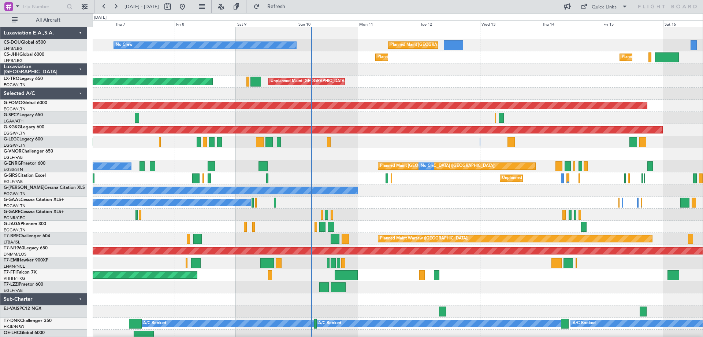
click at [541, 89] on div "No Crew Planned Maint Paris (Le Bourget) Planned Maint Planned Maint Paris (Le …" at bounding box center [398, 184] width 610 height 314
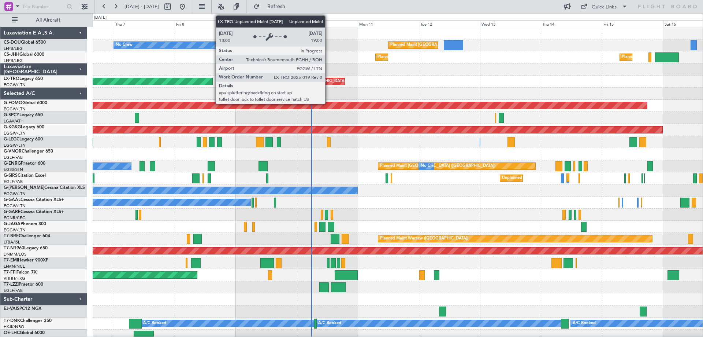
click at [329, 83] on div "Unplanned Maint [GEOGRAPHIC_DATA] ([GEOGRAPHIC_DATA])" at bounding box center [331, 81] width 121 height 11
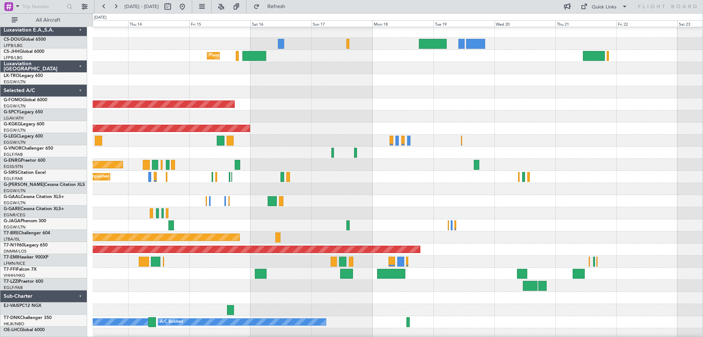
scroll to position [1, 0]
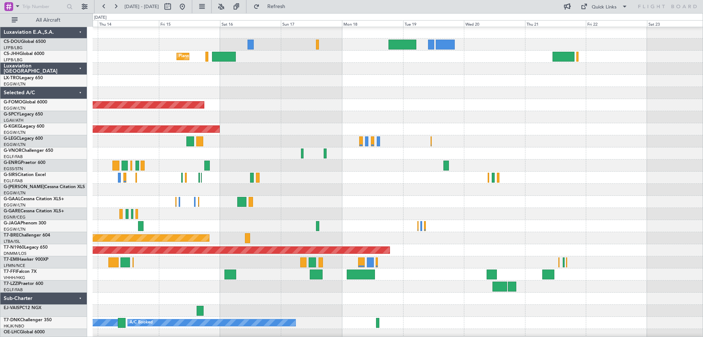
click at [211, 77] on div at bounding box center [398, 81] width 610 height 12
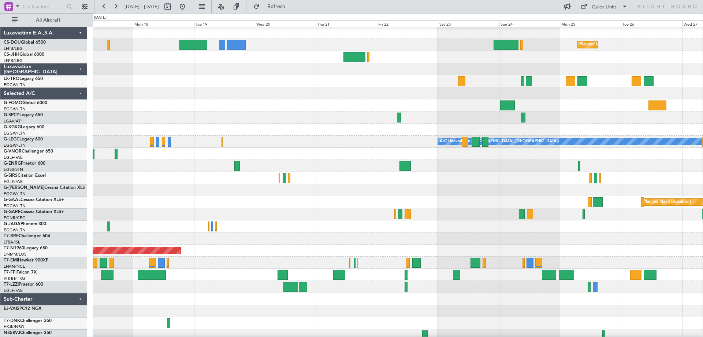
scroll to position [3, 0]
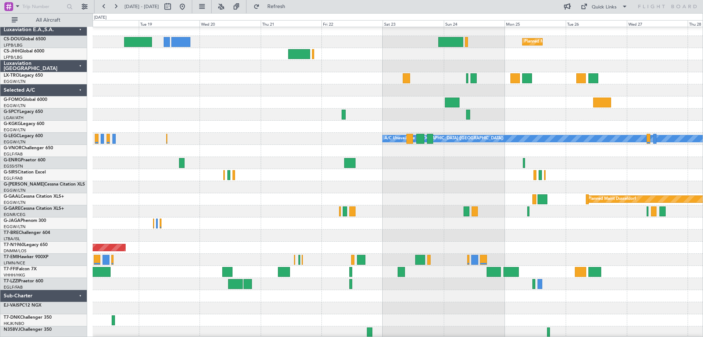
click at [207, 82] on div at bounding box center [398, 78] width 610 height 12
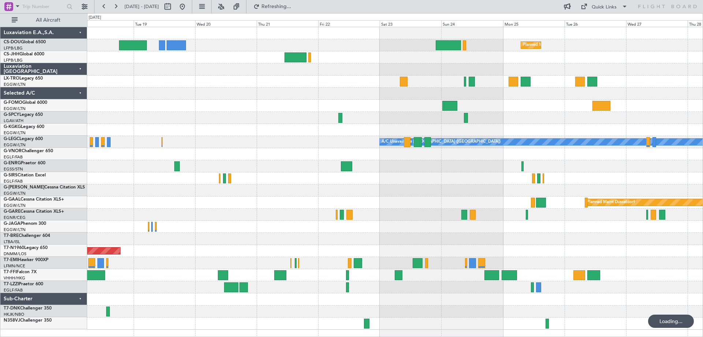
scroll to position [0, 0]
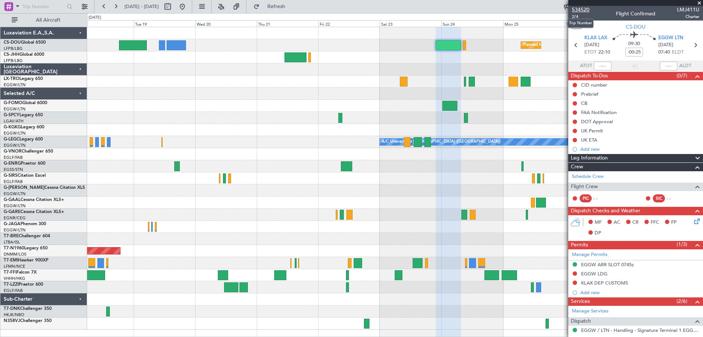
click at [583, 11] on span "534520" at bounding box center [581, 10] width 18 height 8
click at [700, 3] on span at bounding box center [699, 3] width 7 height 7
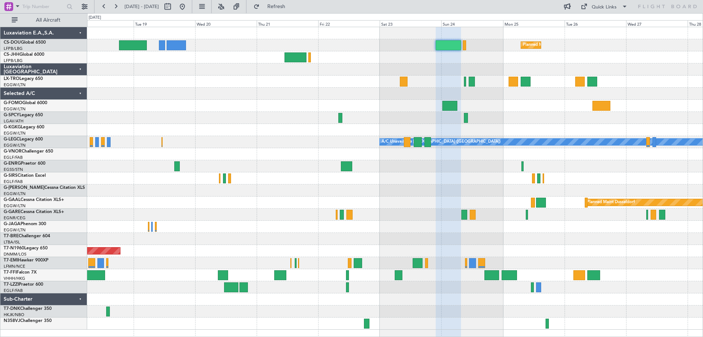
type input "0"
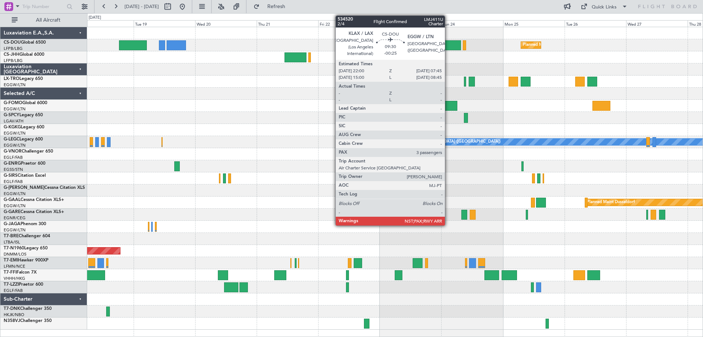
click at [448, 44] on div at bounding box center [448, 45] width 25 height 10
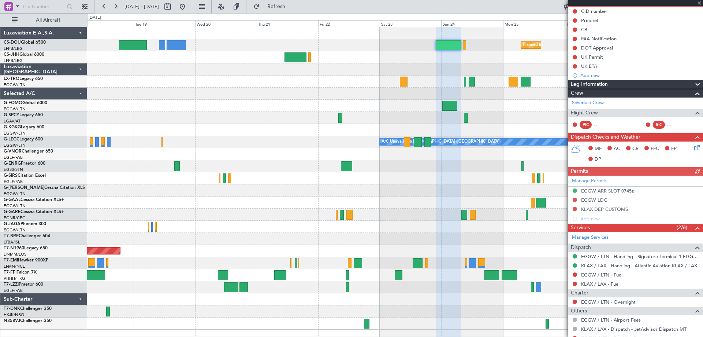
scroll to position [109, 0]
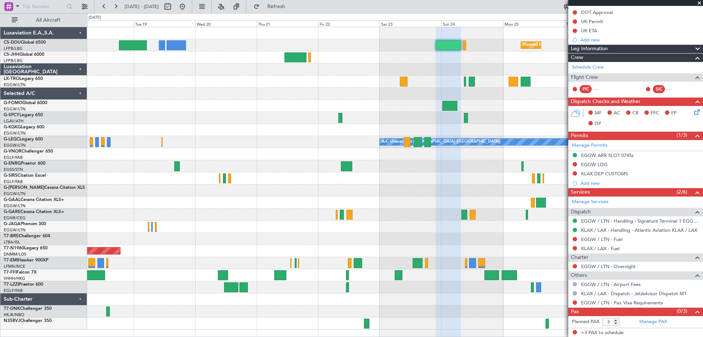
click at [699, 1] on span at bounding box center [699, 3] width 7 height 7
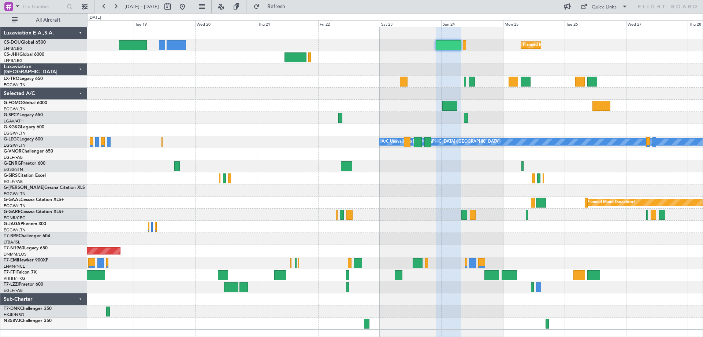
type input "0"
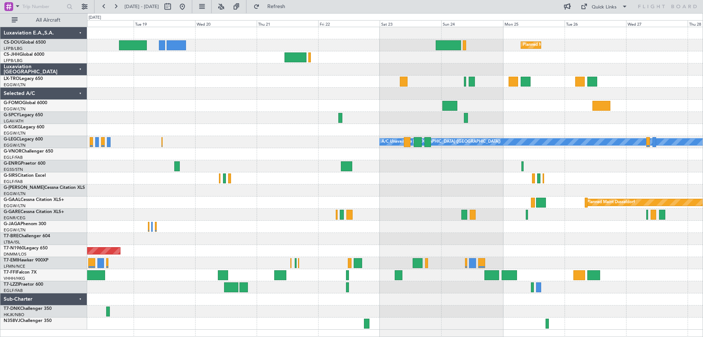
scroll to position [0, 0]
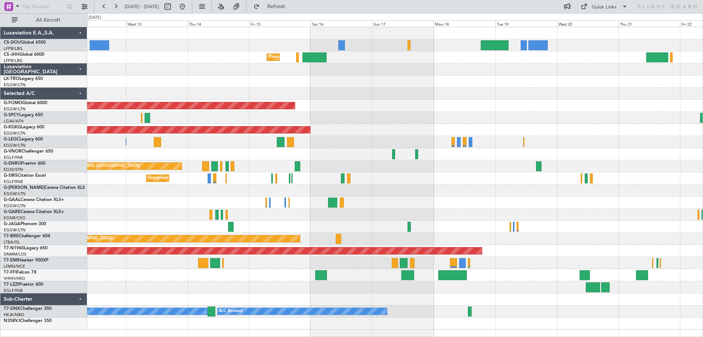
click at [552, 104] on div "Planned Maint Paris (Le Bourget) No Crew Planned Maint Paris (Le Bourget) Plann…" at bounding box center [395, 178] width 616 height 302
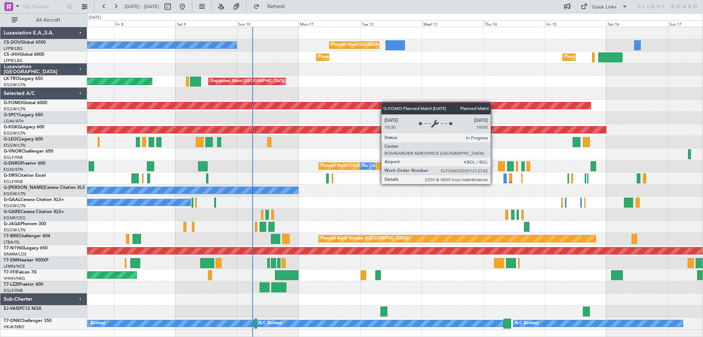
click at [512, 105] on div "Planned Maint Paris (Le Bourget) No Crew Planned Maint Planned Maint Paris (Le …" at bounding box center [395, 178] width 616 height 302
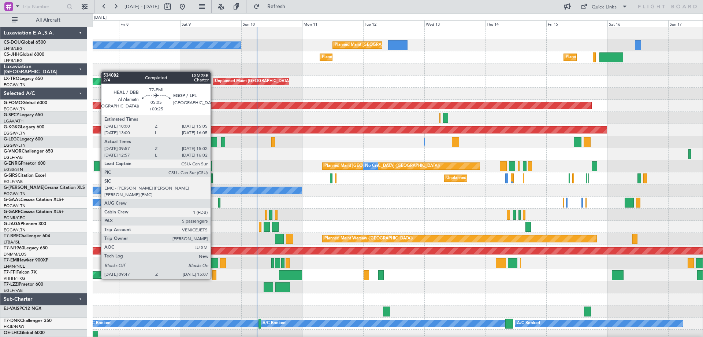
click at [214, 264] on div at bounding box center [212, 263] width 14 height 10
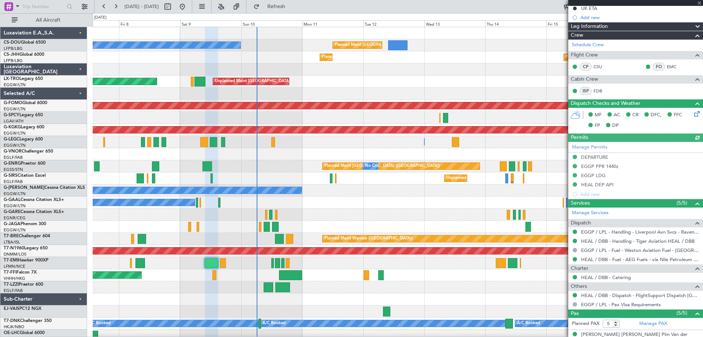
scroll to position [188, 0]
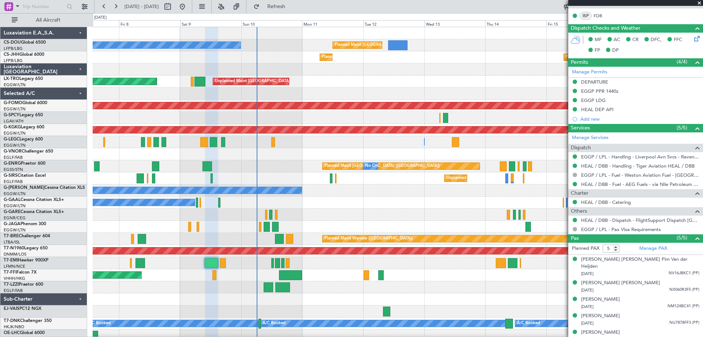
click at [697, 3] on span at bounding box center [699, 3] width 7 height 7
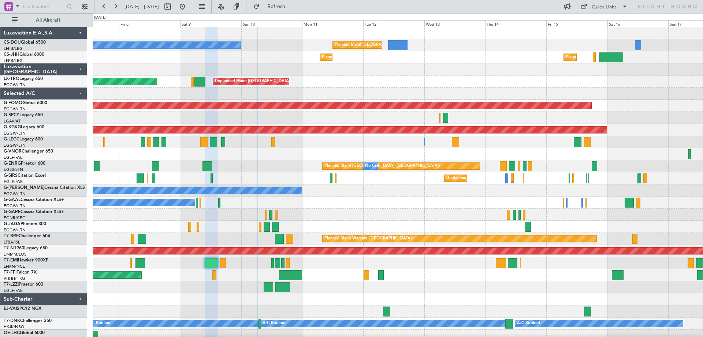
type input "0"
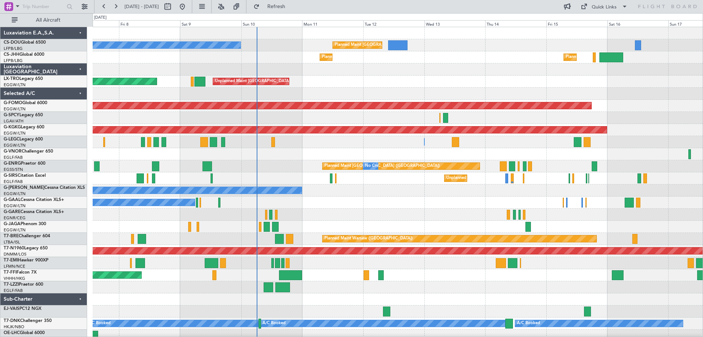
scroll to position [0, 0]
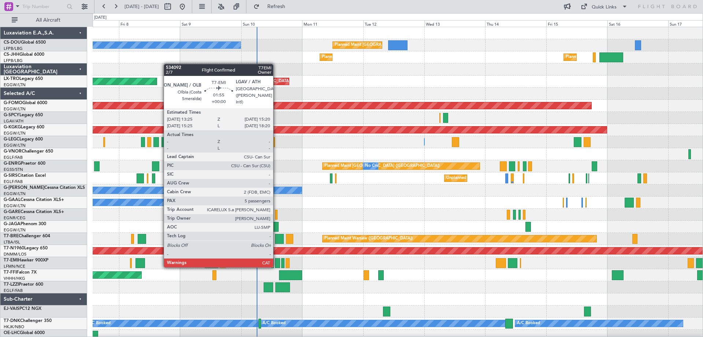
click at [277, 266] on div at bounding box center [277, 263] width 5 height 10
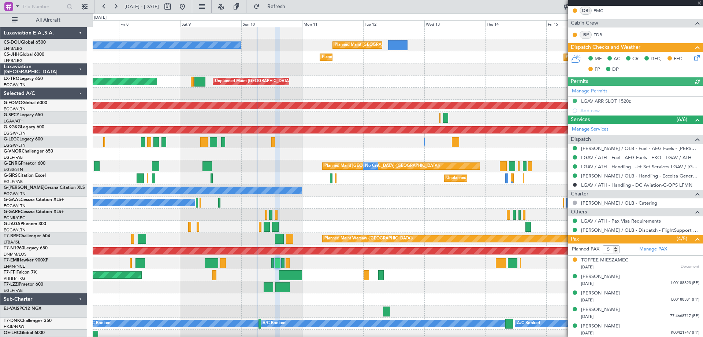
scroll to position [192, 0]
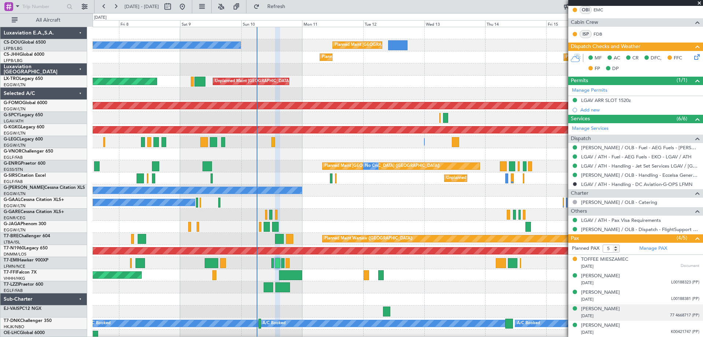
click at [678, 313] on span "77 4668717 (PP)" at bounding box center [684, 315] width 29 height 6
click at [693, 322] on img at bounding box center [696, 324] width 7 height 7
click at [677, 296] on span "L00188381 (PP)" at bounding box center [685, 299] width 28 height 6
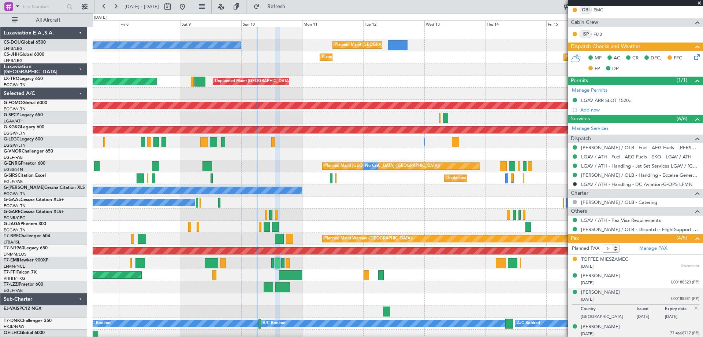
click at [693, 309] on img at bounding box center [696, 307] width 7 height 7
click at [677, 330] on span "K00421747 (PP)" at bounding box center [685, 332] width 29 height 6
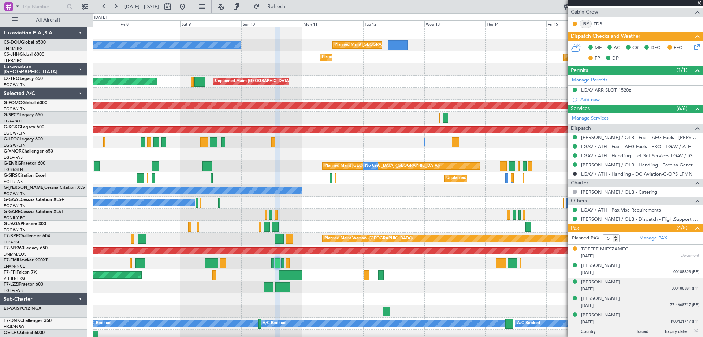
scroll to position [210, 0]
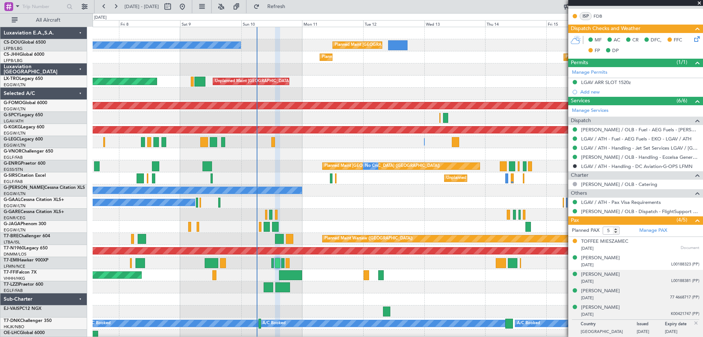
click at [693, 322] on img at bounding box center [696, 322] width 7 height 7
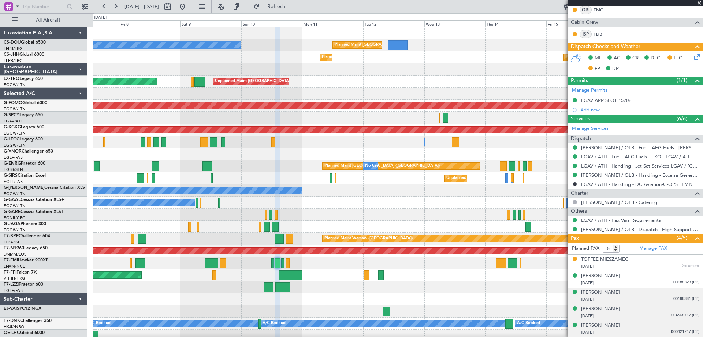
click at [699, 3] on span at bounding box center [699, 3] width 7 height 7
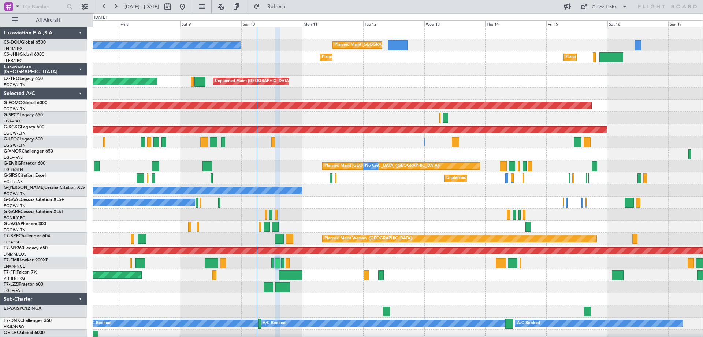
type input "0"
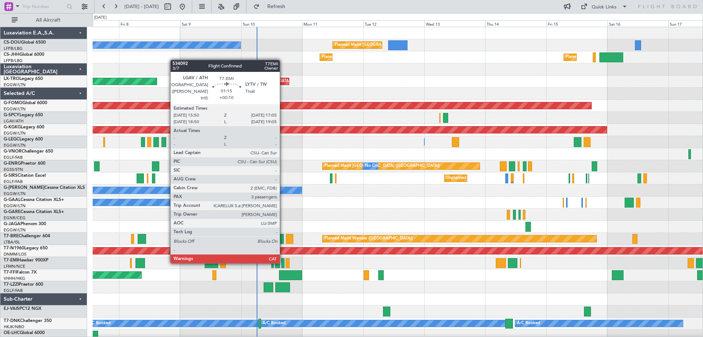
click at [283, 262] on div at bounding box center [282, 263] width 3 height 10
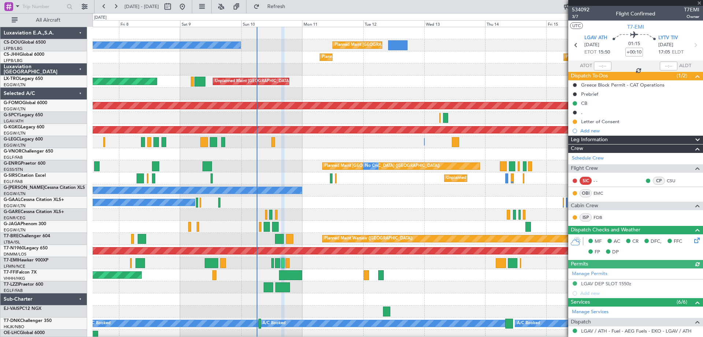
scroll to position [150, 0]
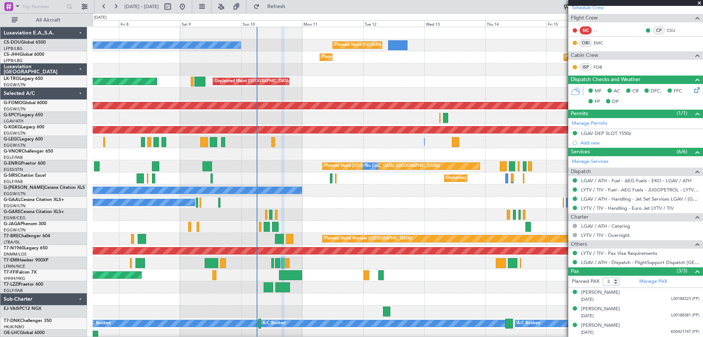
click at [700, 3] on span at bounding box center [699, 3] width 7 height 7
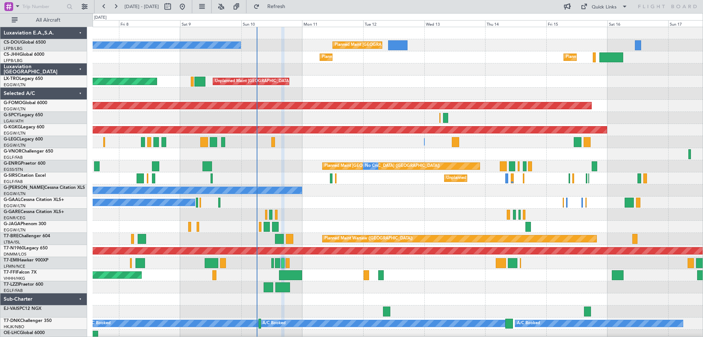
type input "0"
